Goal: Use online tool/utility: Utilize a website feature to perform a specific function

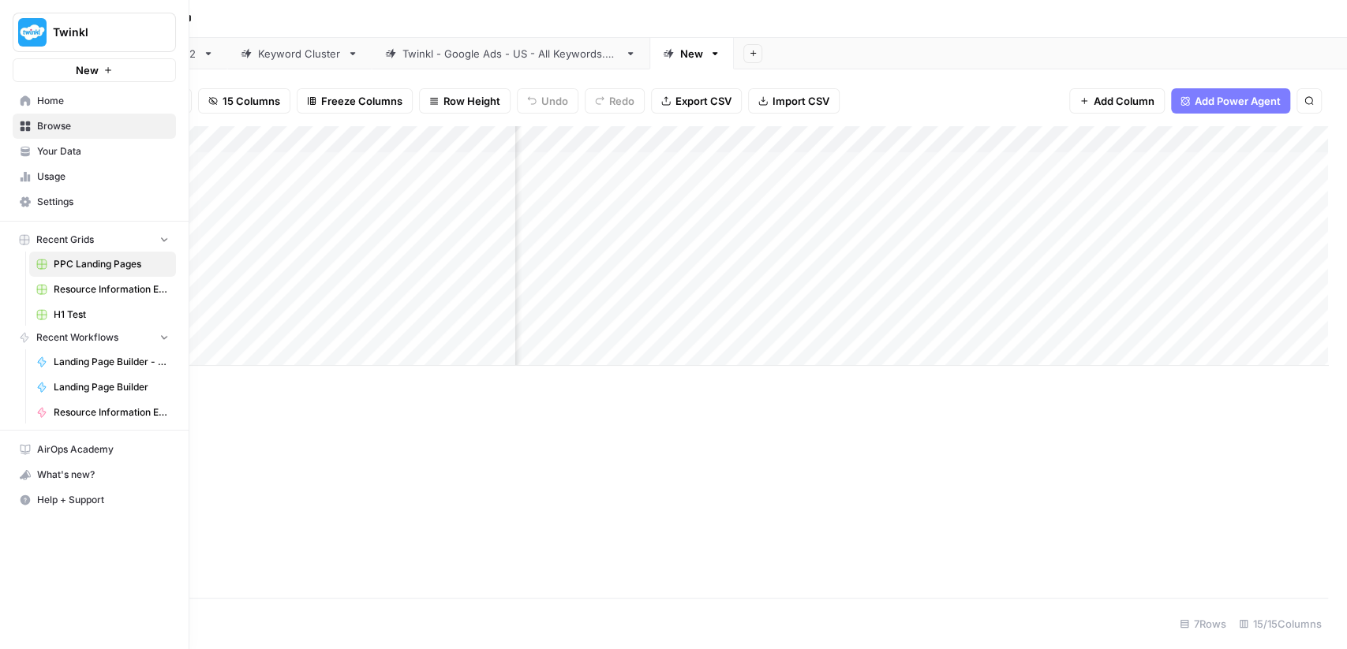
scroll to position [0, 980]
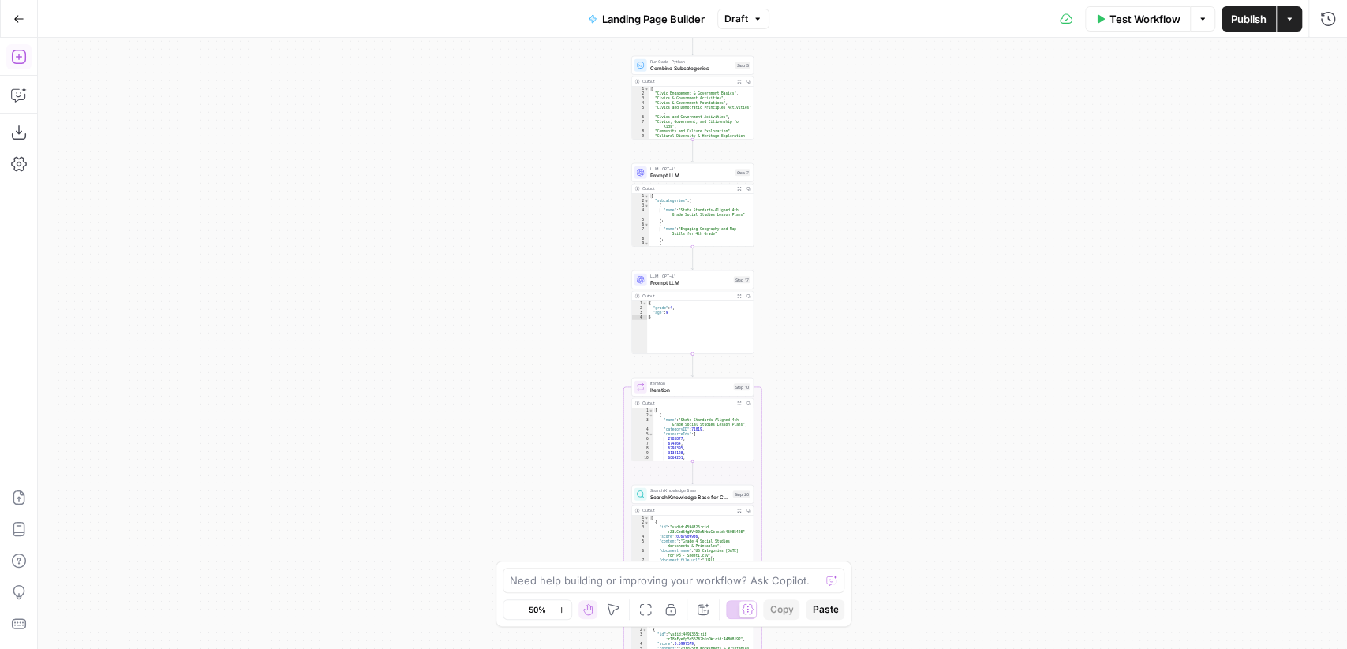
click at [23, 62] on icon "button" at bounding box center [18, 57] width 14 height 14
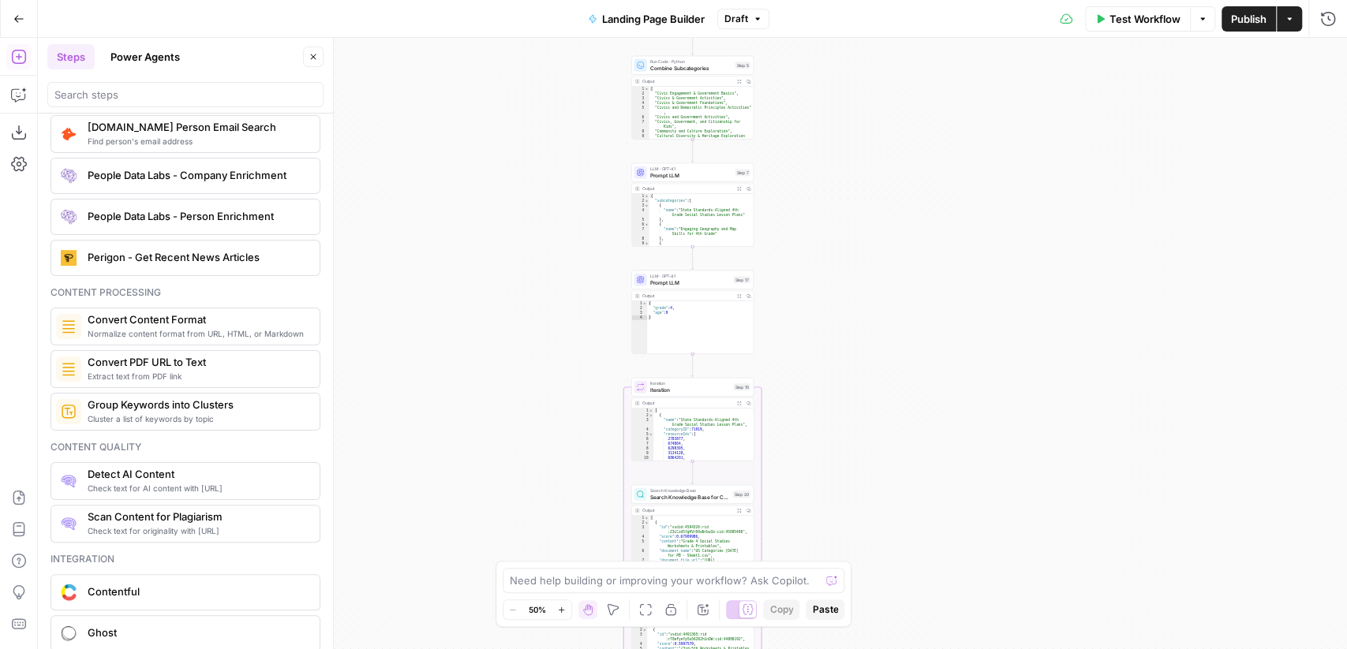
scroll to position [2340, 0]
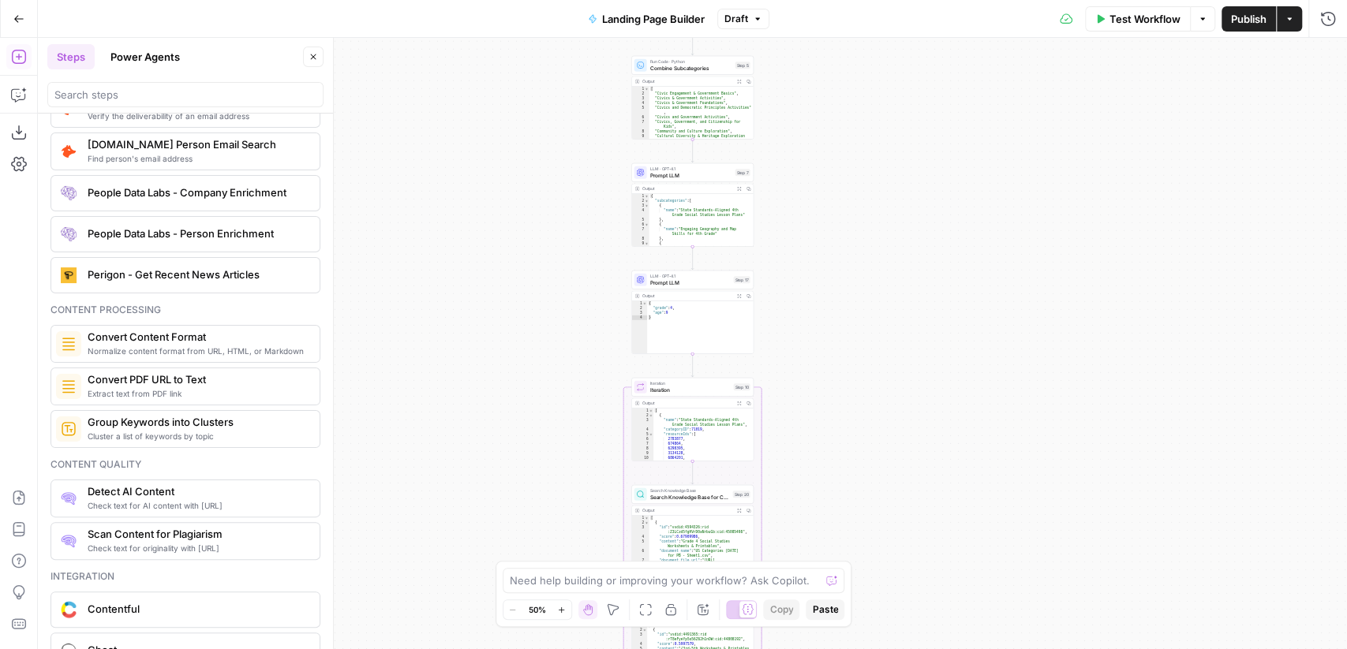
click at [689, 64] on span "Combine Subcategories" at bounding box center [691, 68] width 82 height 8
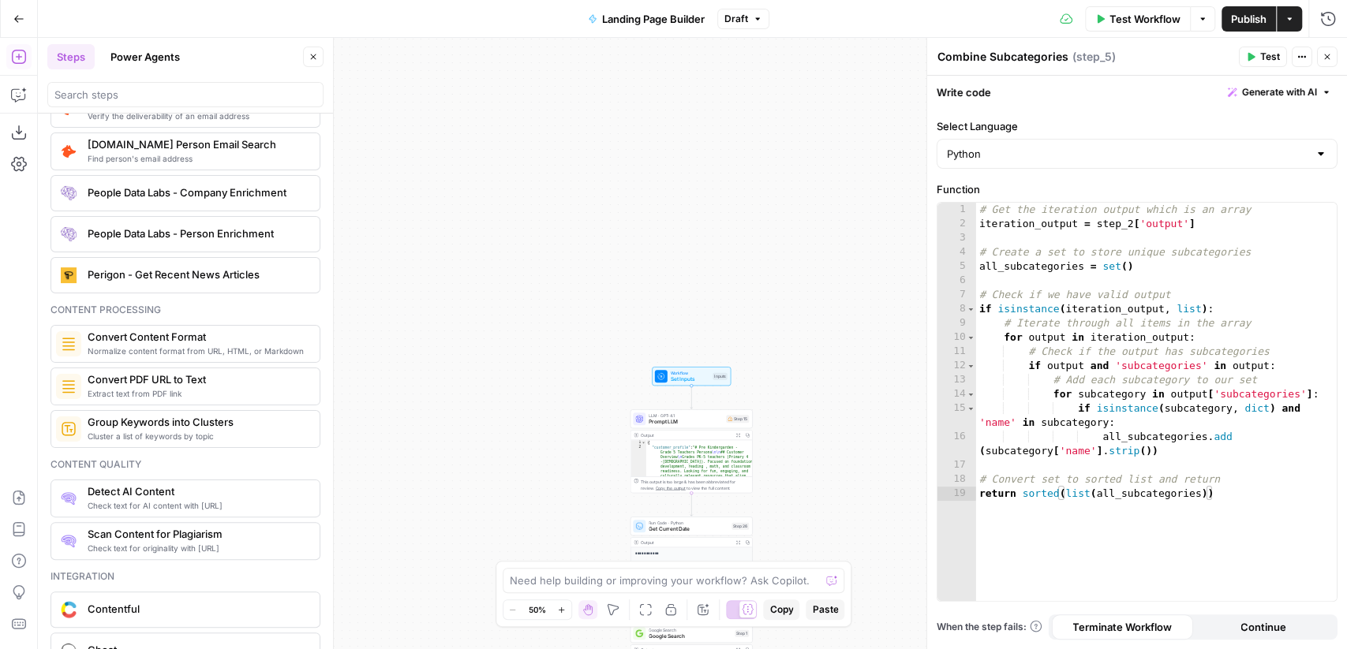
click at [692, 383] on span "Set Inputs" at bounding box center [690, 380] width 39 height 8
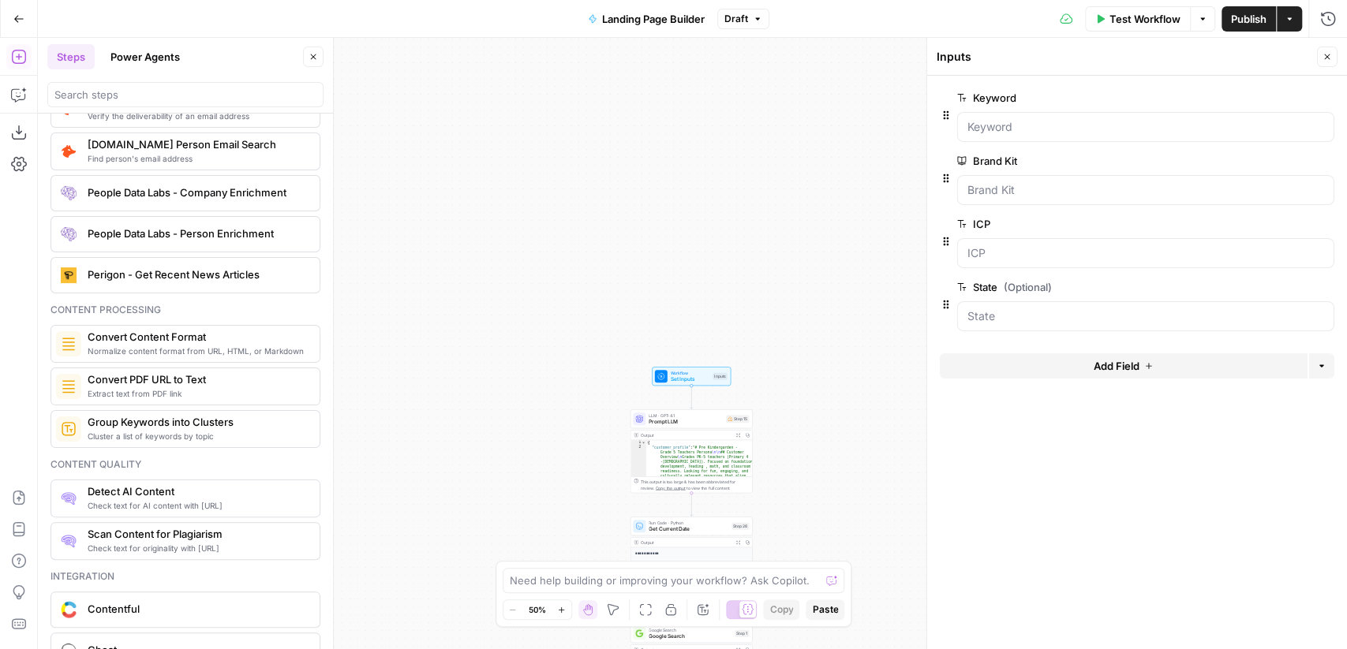
click at [1135, 363] on span "Add Field" at bounding box center [1116, 366] width 46 height 16
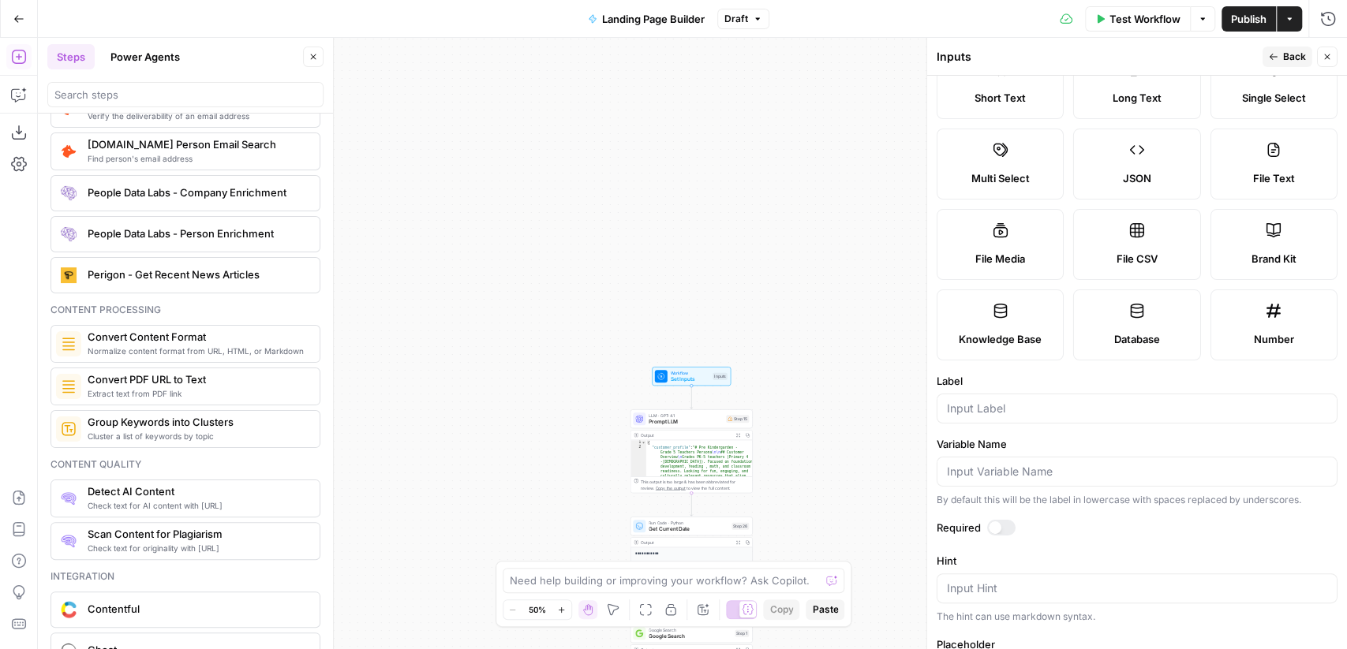
scroll to position [0, 0]
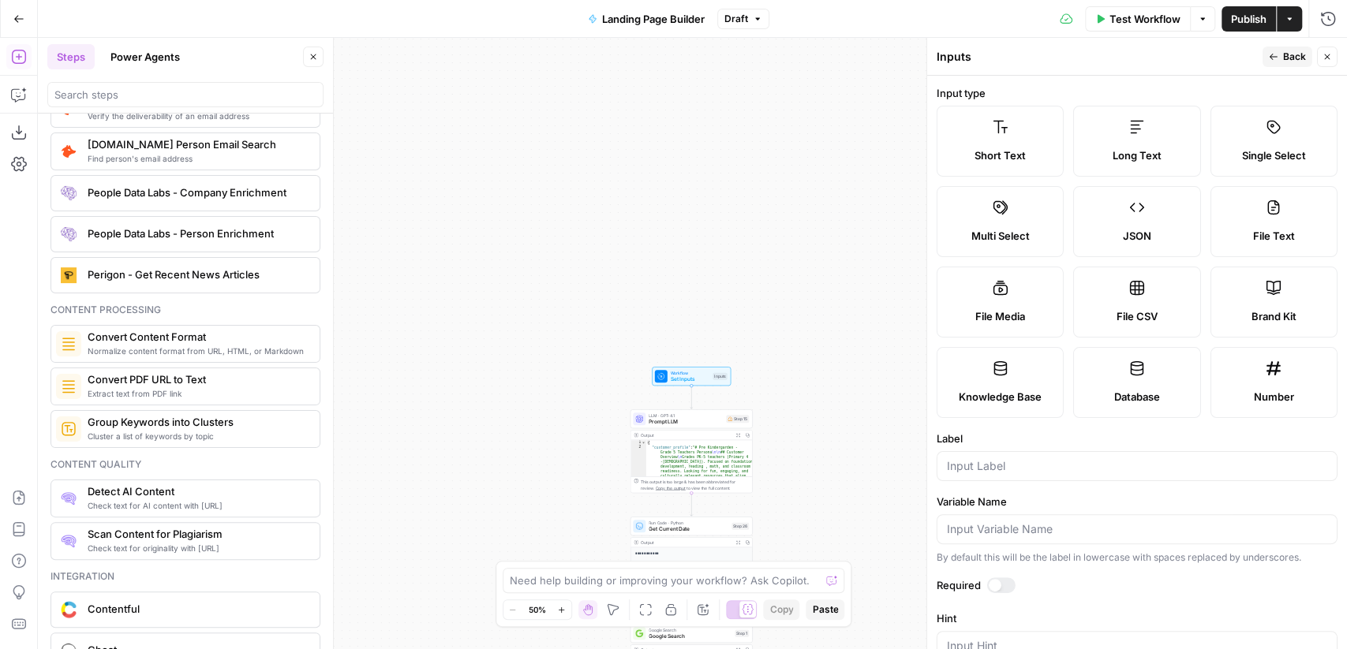
click at [1004, 284] on icon at bounding box center [999, 288] width 14 height 14
click at [1250, 183] on div "Short Text Long Text Single Select Multi Select JSON File Text File Media File …" at bounding box center [1136, 262] width 401 height 312
click at [1278, 224] on label "File Text" at bounding box center [1272, 221] width 127 height 71
type textarea "Supports .pdf, .txt, .docx, .md file types"
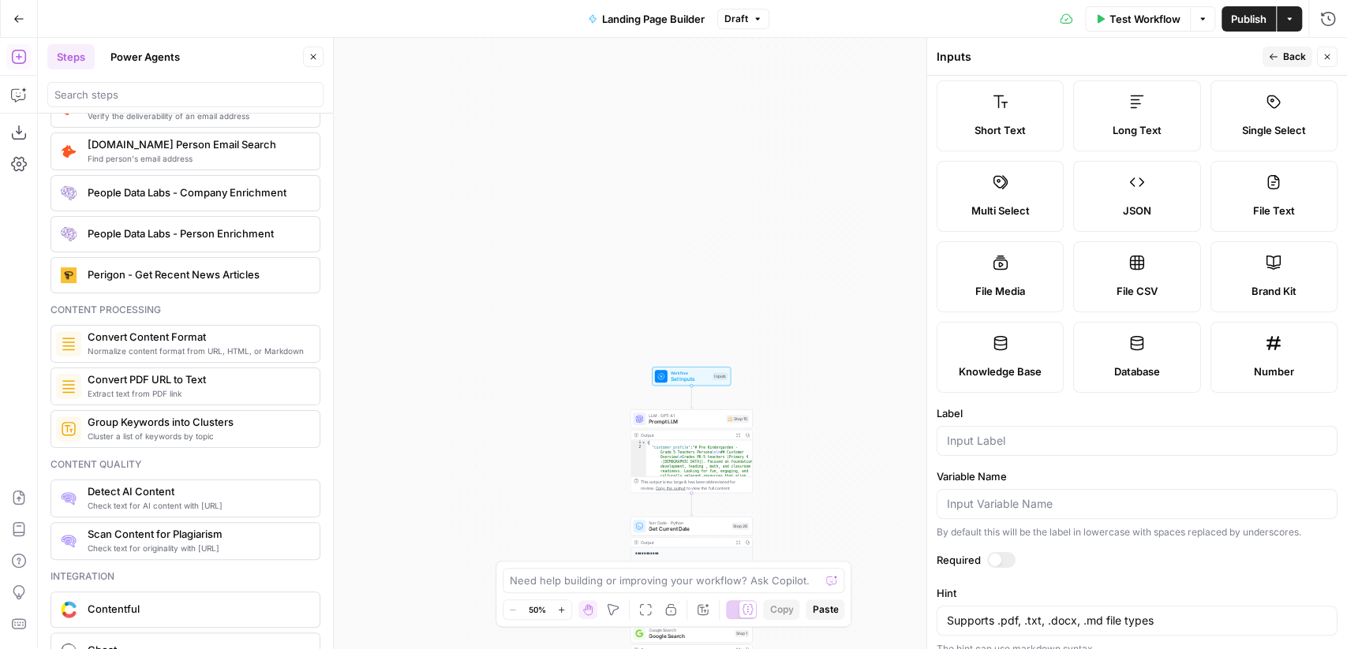
scroll to position [24, 0]
click at [1281, 126] on span "Single Select" at bounding box center [1273, 132] width 64 height 16
click at [1329, 50] on button "Close" at bounding box center [1327, 57] width 21 height 21
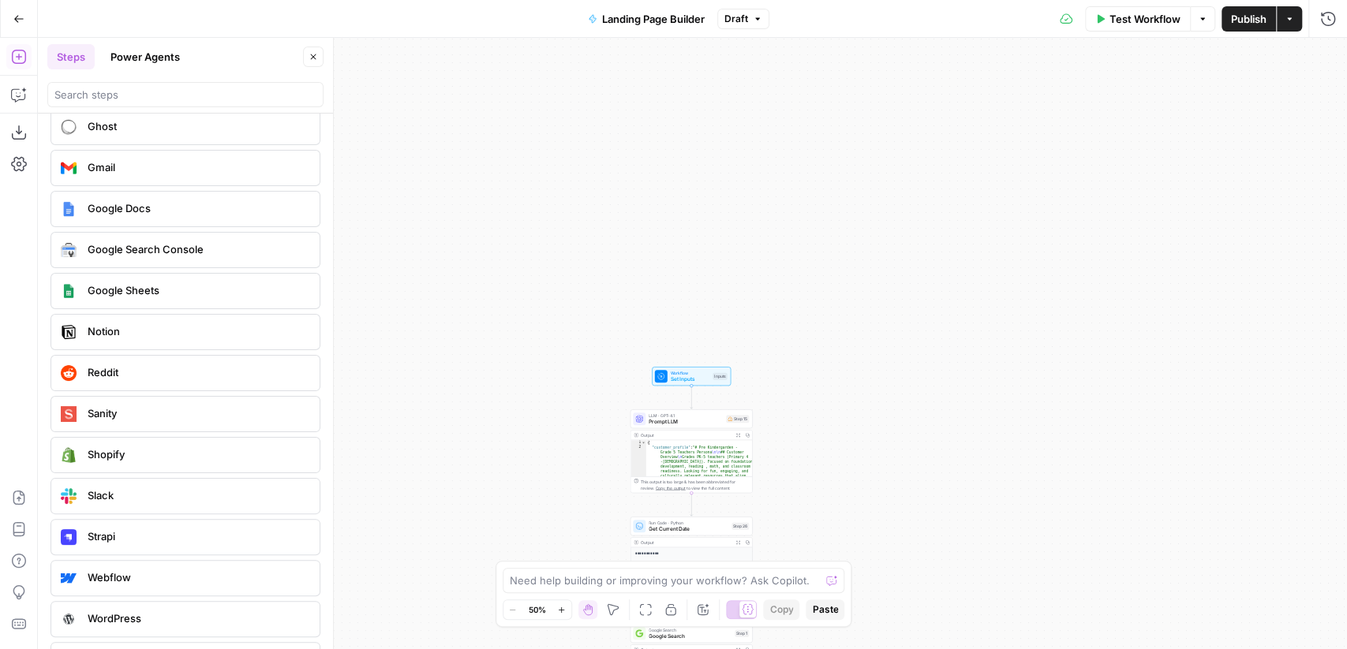
scroll to position [2862, 0]
